Goal: Task Accomplishment & Management: Use online tool/utility

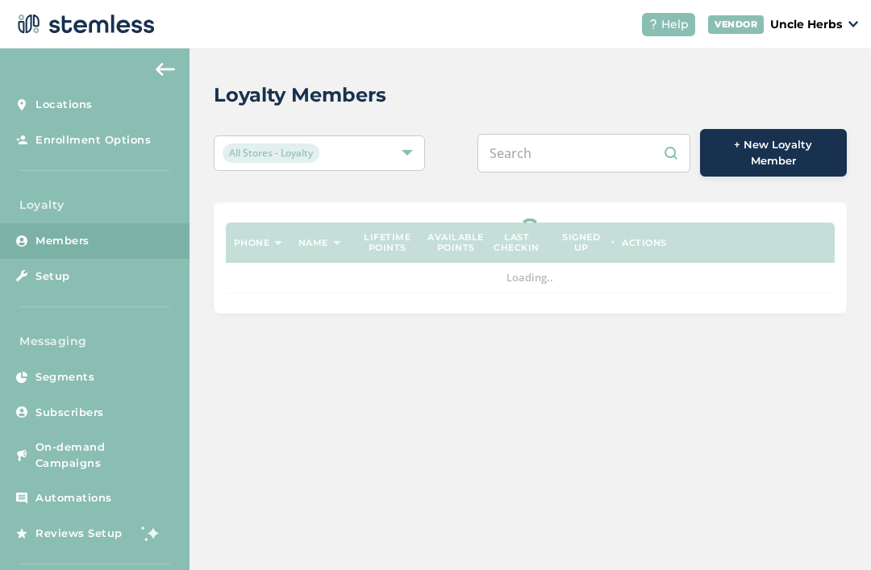
click at [600, 161] on input "text" at bounding box center [583, 153] width 213 height 39
click at [454, 99] on div "Loyalty Members" at bounding box center [524, 95] width 620 height 29
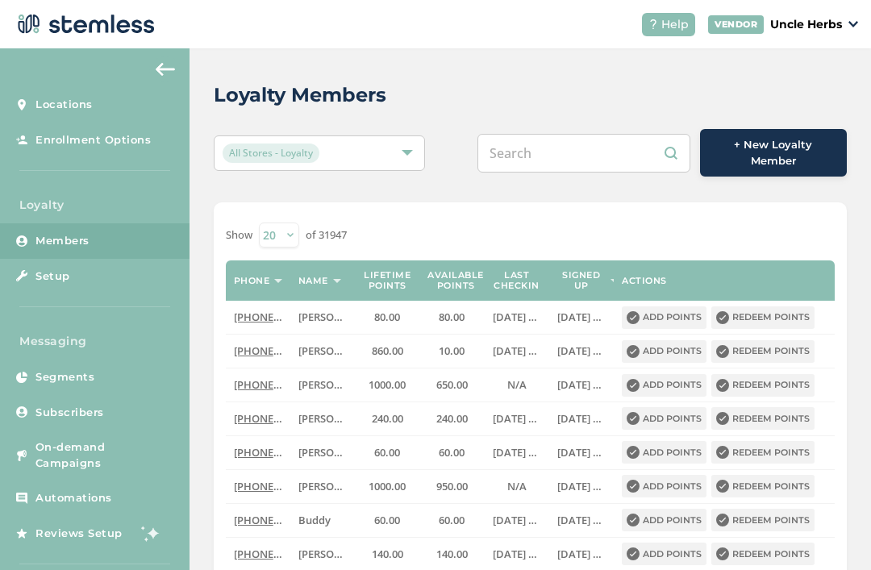
click at [560, 142] on input "text" at bounding box center [583, 153] width 213 height 39
type input "9072407385"
click at [453, 106] on div "Loyalty Members" at bounding box center [524, 95] width 620 height 29
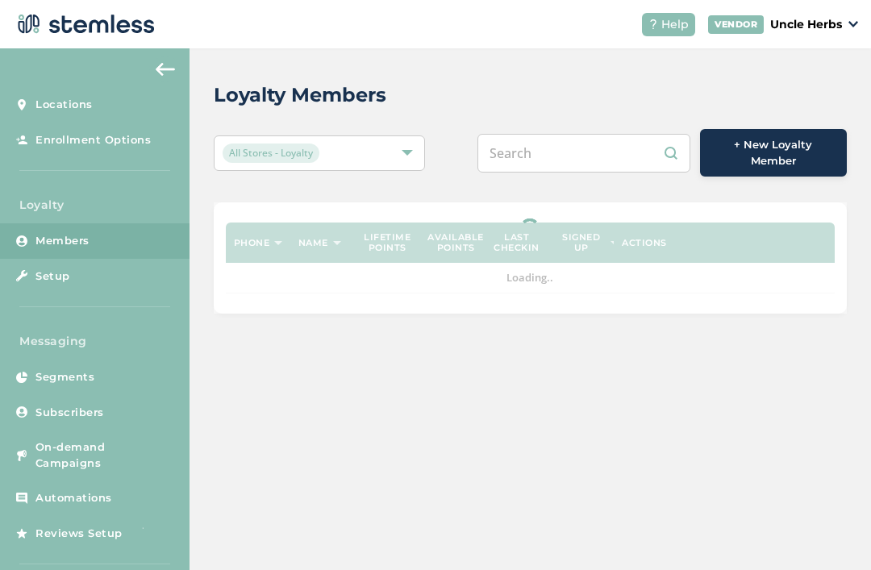
click at [564, 152] on input "text" at bounding box center [583, 153] width 213 height 39
click at [460, 103] on div "Loyalty Members" at bounding box center [524, 95] width 620 height 29
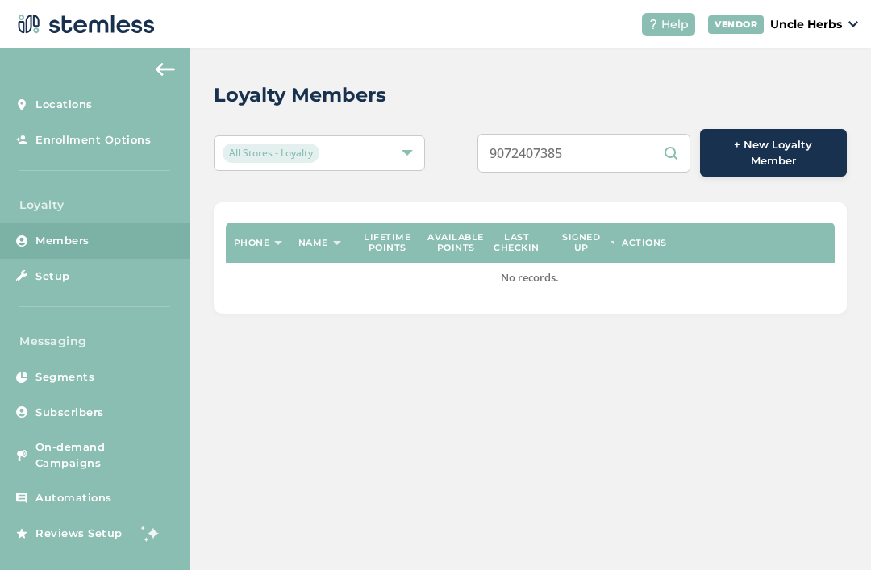
click at [612, 135] on input "9072407385" at bounding box center [583, 153] width 213 height 39
click at [658, 150] on input "9072407385" at bounding box center [583, 153] width 213 height 39
click at [668, 149] on input "9072407385" at bounding box center [583, 153] width 213 height 39
click at [445, 189] on div "Loyalty Members All Stores - Loyalty 9072407385 + New Loyalty Member Phone Name…" at bounding box center [529, 197] width 681 height 298
click at [615, 149] on input "9072407385" at bounding box center [583, 153] width 213 height 39
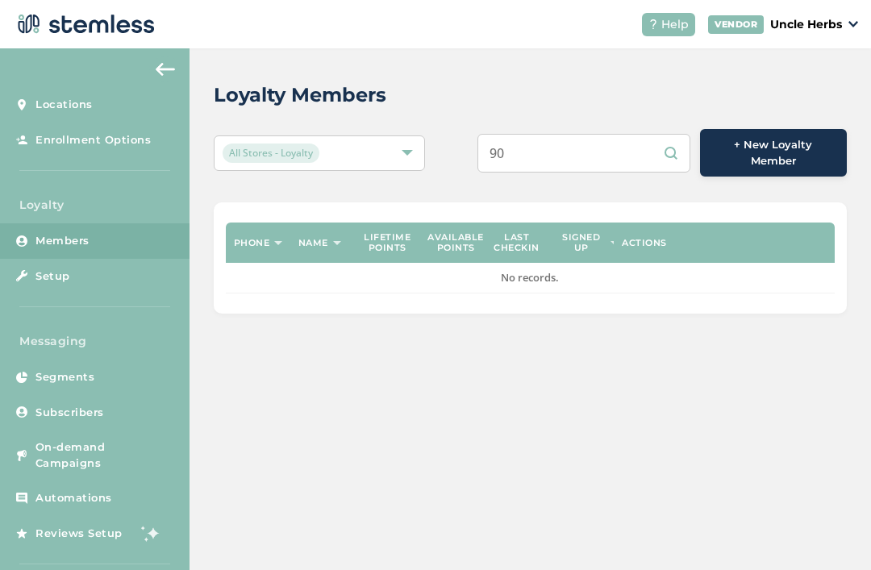
type input "9"
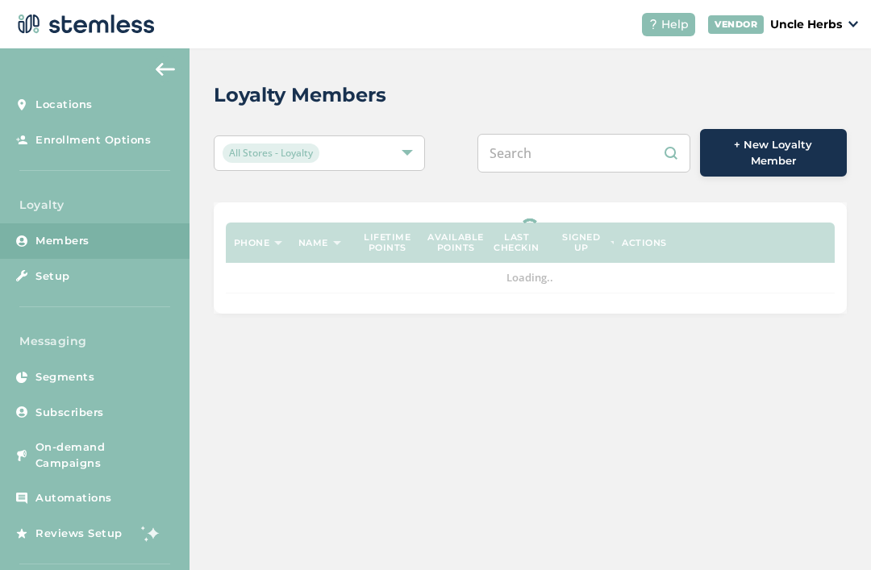
click at [457, 127] on div "Loyalty Members All Stores - Loyalty + New Loyalty Member Phone Name Lifetime p…" at bounding box center [529, 197] width 681 height 298
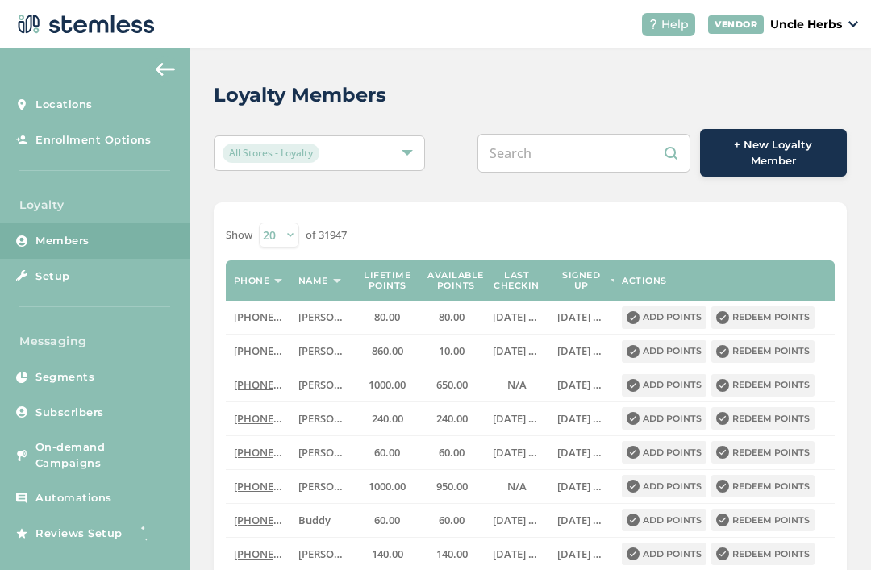
click at [580, 139] on input "text" at bounding box center [583, 153] width 213 height 39
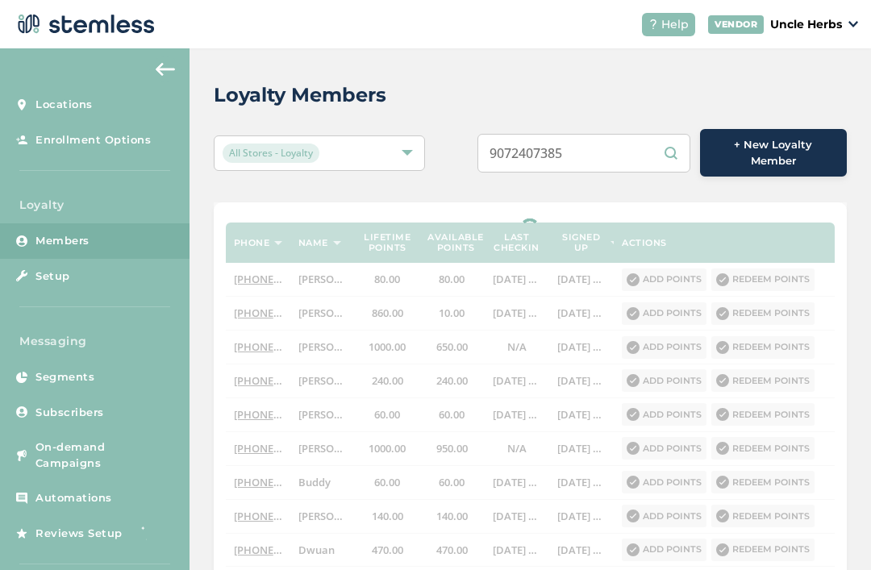
click at [451, 98] on div "Loyalty Members" at bounding box center [524, 95] width 620 height 29
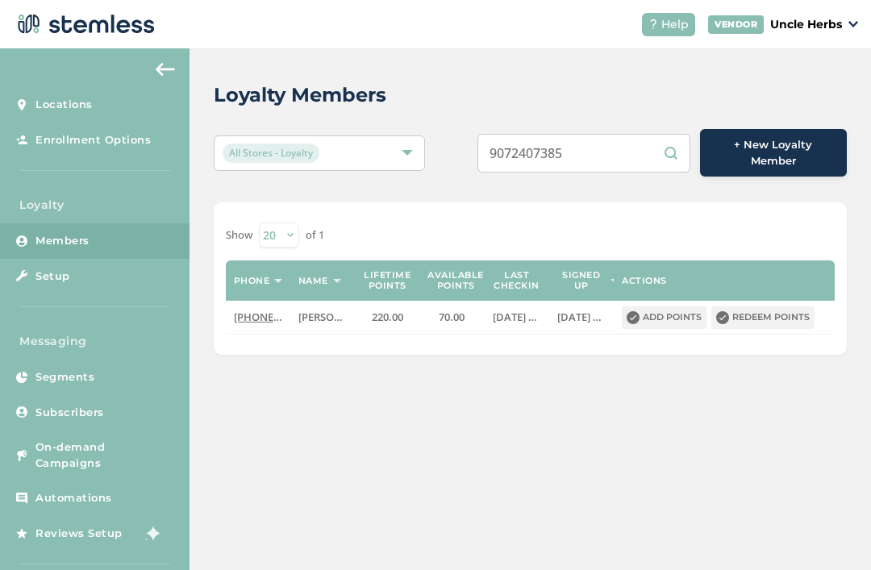
click at [631, 148] on input "9072407385" at bounding box center [583, 153] width 213 height 39
type input "9"
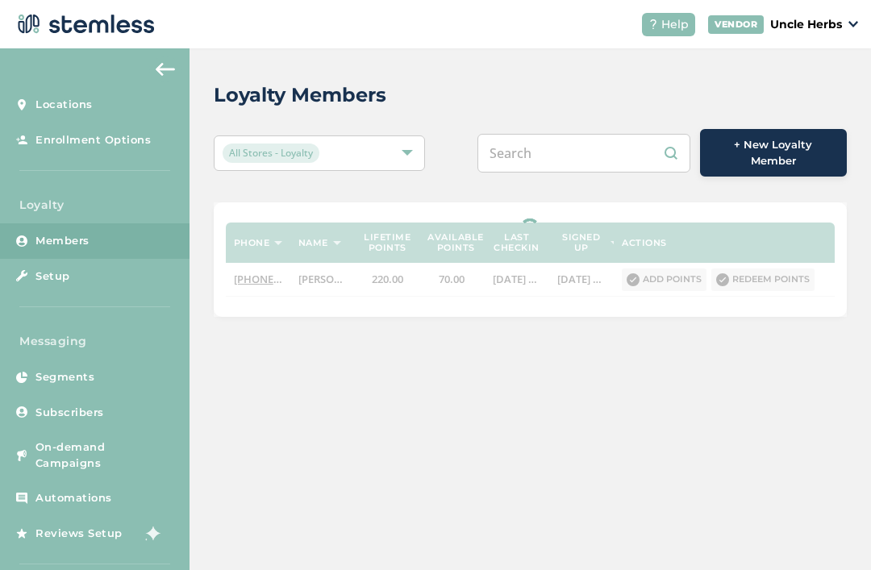
click at [469, 81] on div "Loyalty Members" at bounding box center [524, 95] width 620 height 29
